Goal: Find specific page/section: Find specific page/section

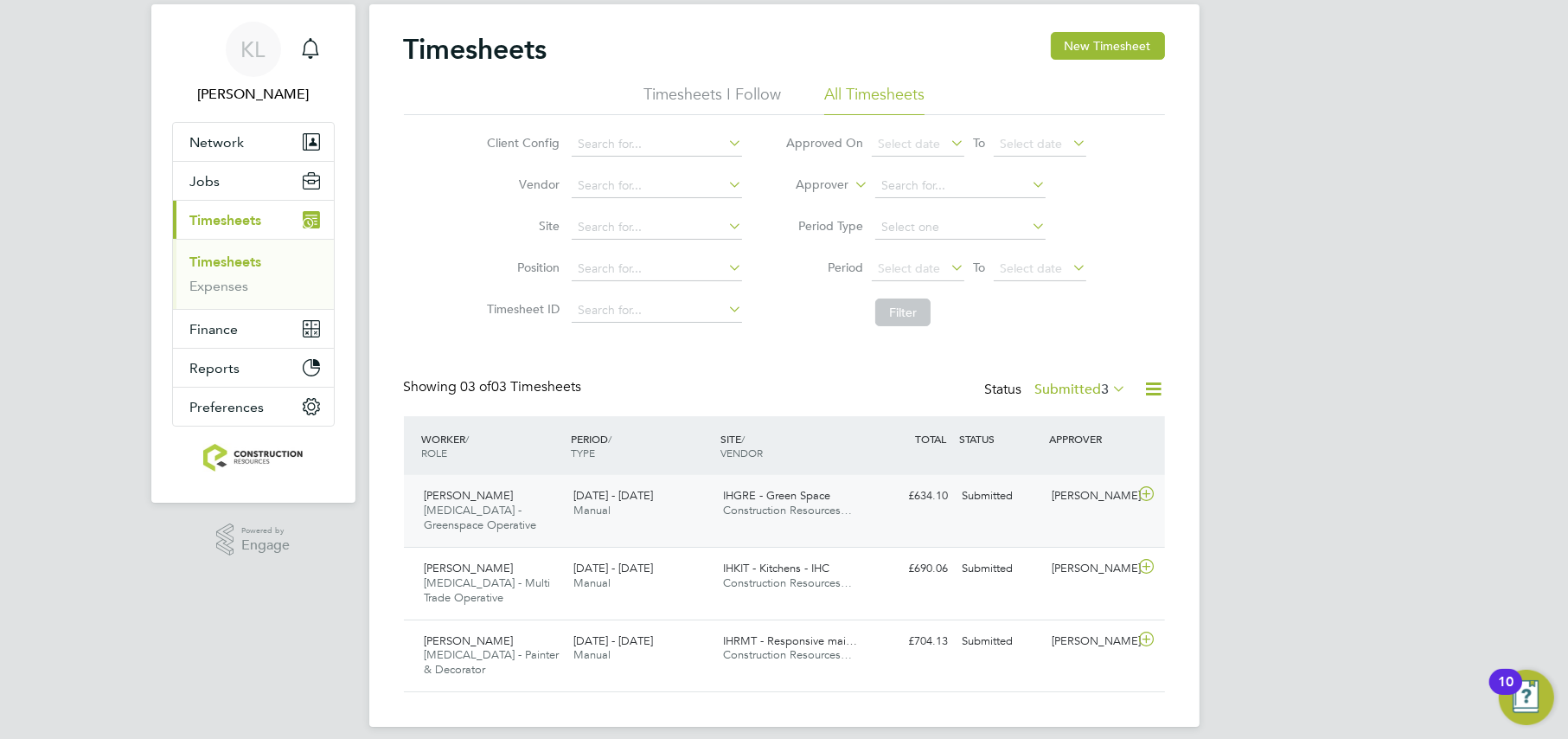
click at [911, 521] on div "Chad Heffey HMS - Greenspace Operative 15 - 21 Sep 2025 15 - 21 Sep 2025 Manual…" at bounding box center [784, 510] width 761 height 72
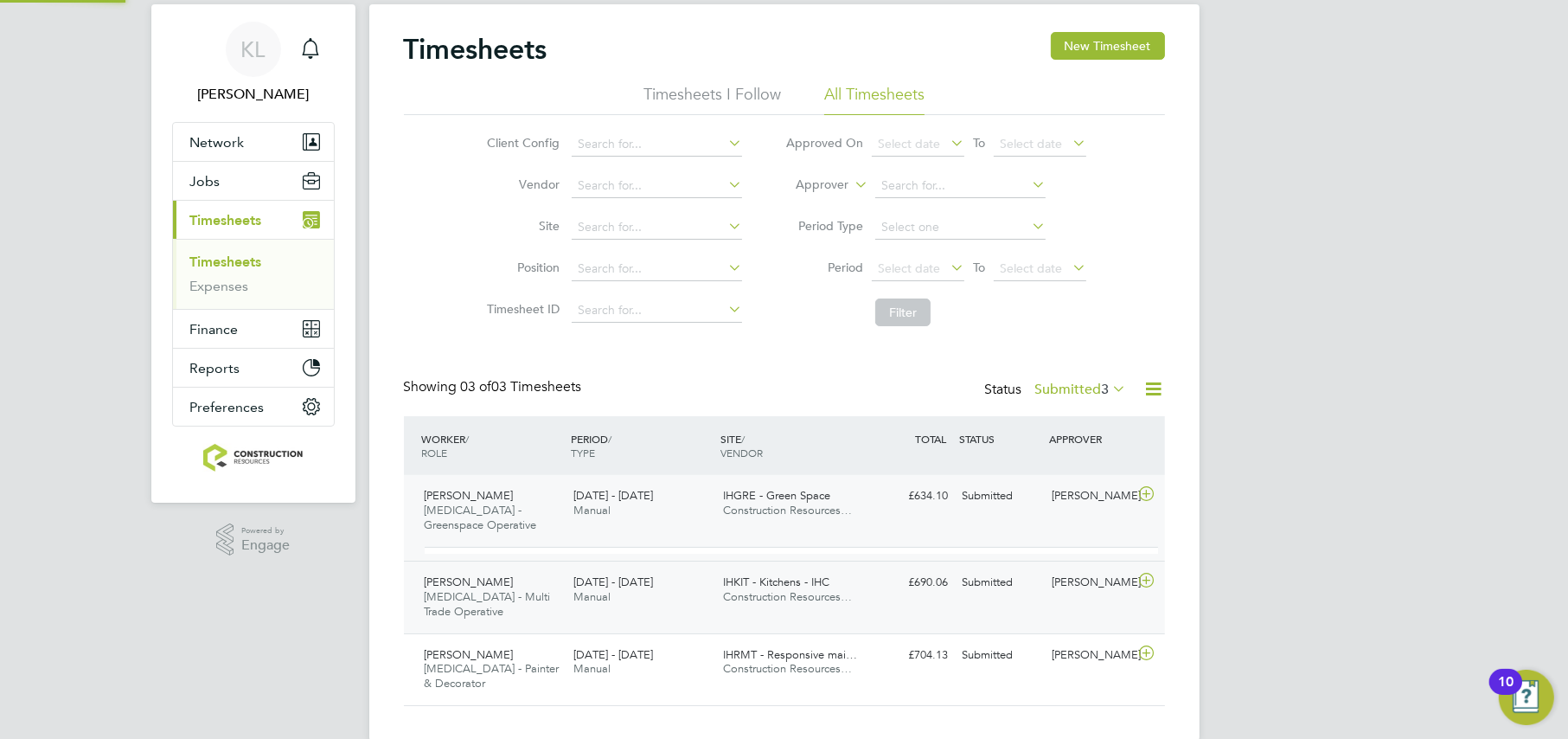
scroll to position [28, 168]
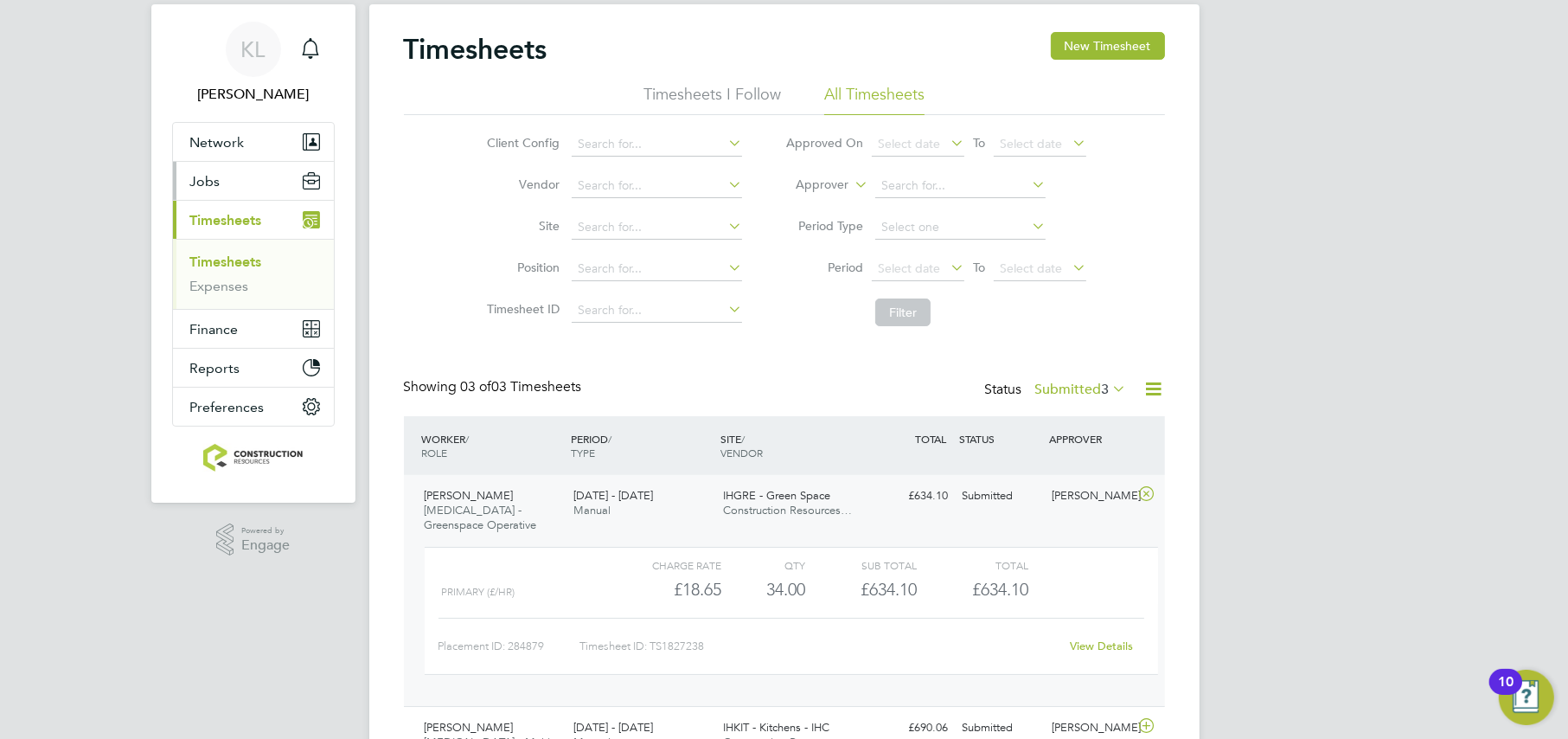
click at [191, 187] on span "Jobs" at bounding box center [205, 181] width 30 height 16
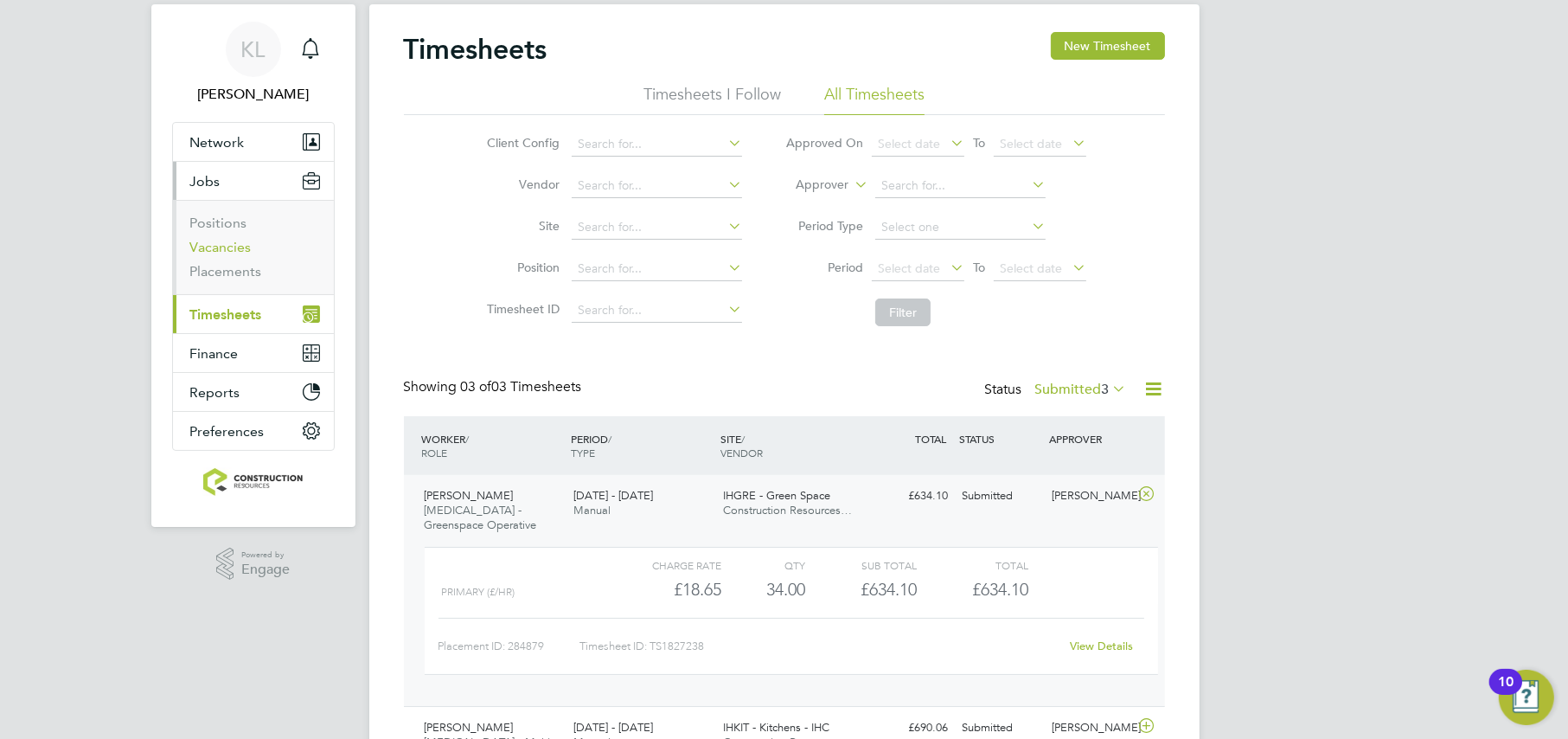
click at [209, 246] on link "Vacancies" at bounding box center [221, 247] width 62 height 16
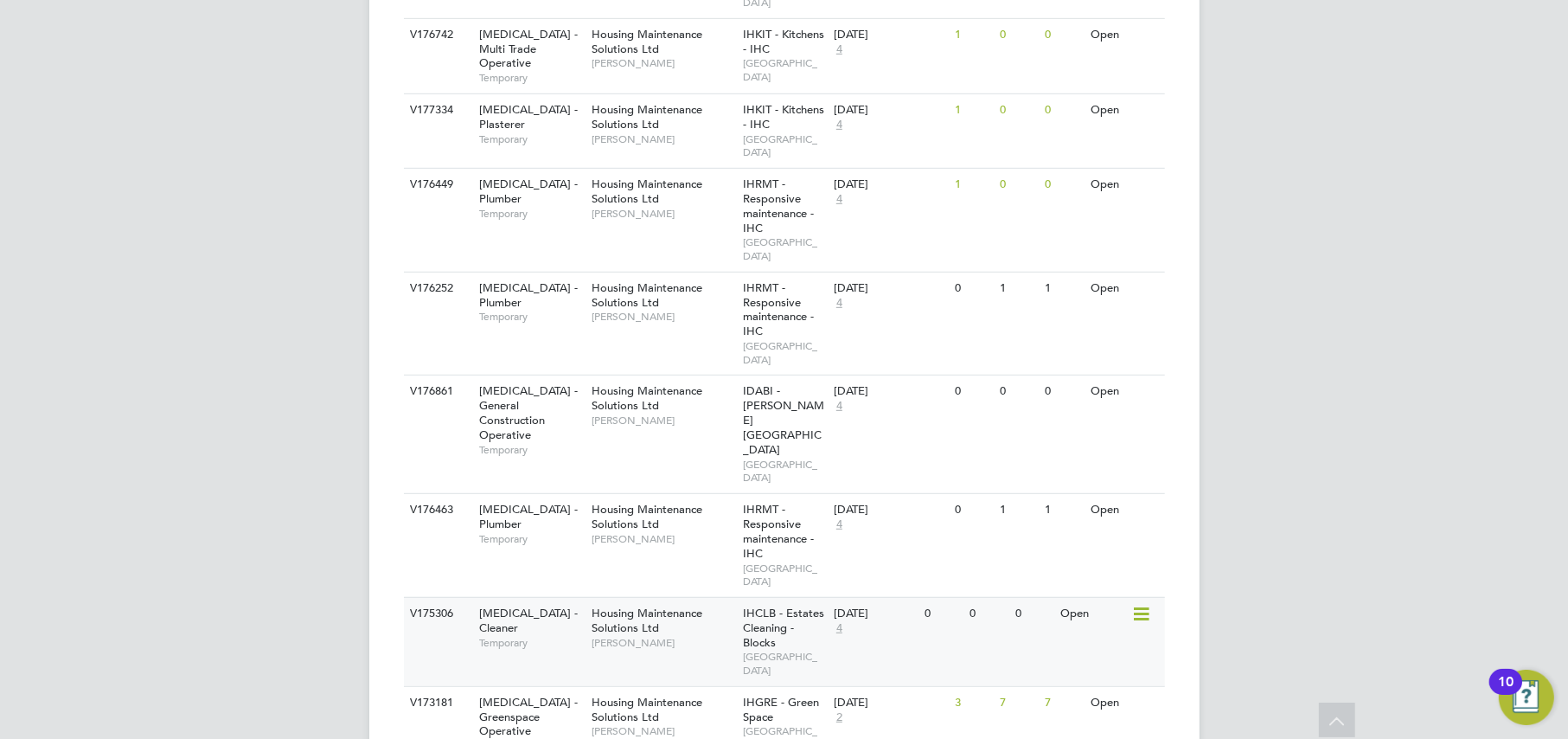
scroll to position [1189, 0]
